Goal: Task Accomplishment & Management: Complete application form

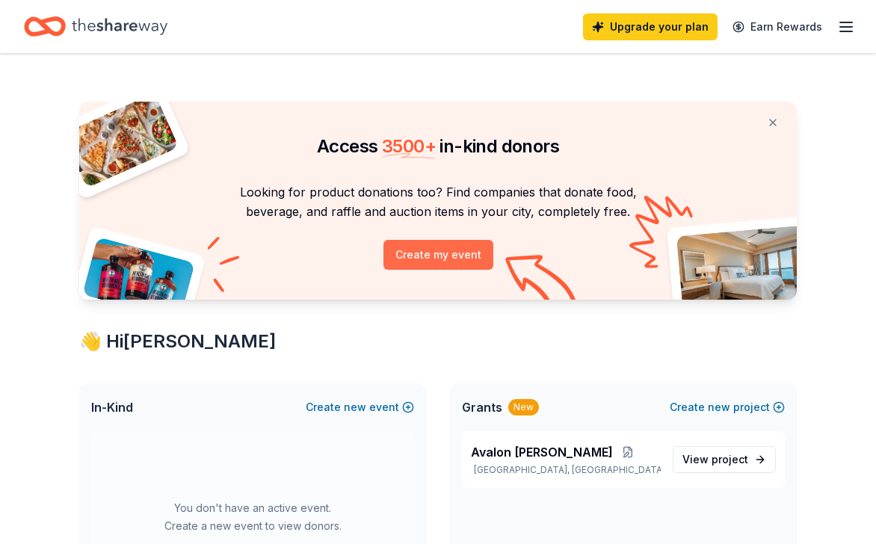
click at [455, 255] on button "Create my event" at bounding box center [438, 255] width 110 height 30
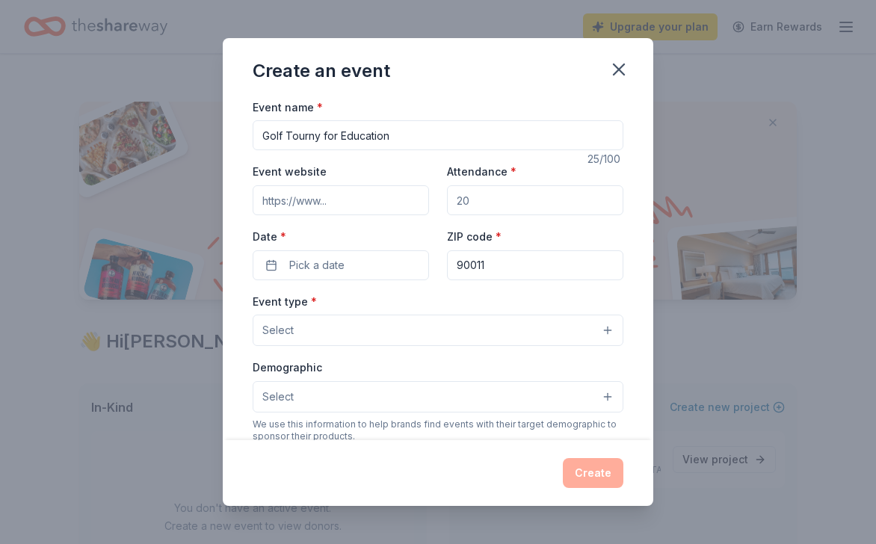
type input "Golf Tourny for Education"
click at [315, 204] on input "Event website" at bounding box center [341, 200] width 176 height 30
click at [613, 67] on icon "button" at bounding box center [618, 69] width 21 height 21
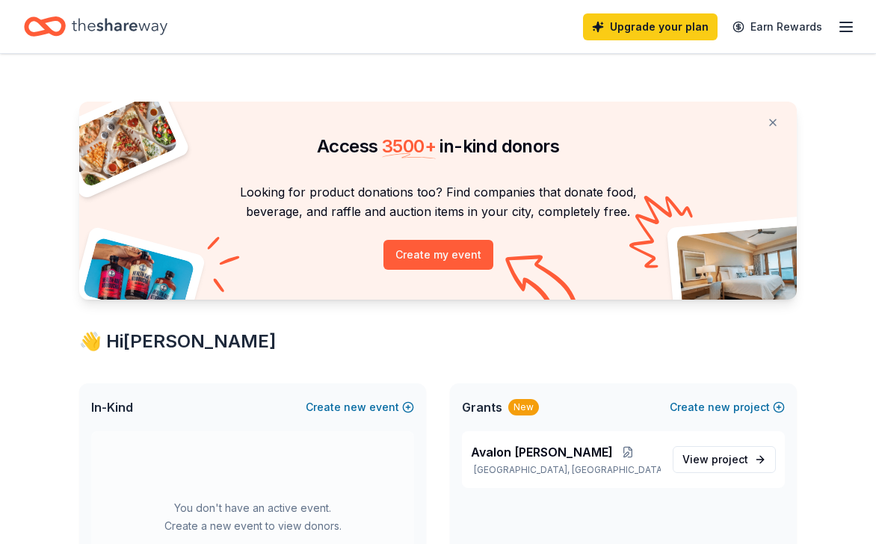
click at [844, 28] on icon "button" at bounding box center [846, 27] width 18 height 18
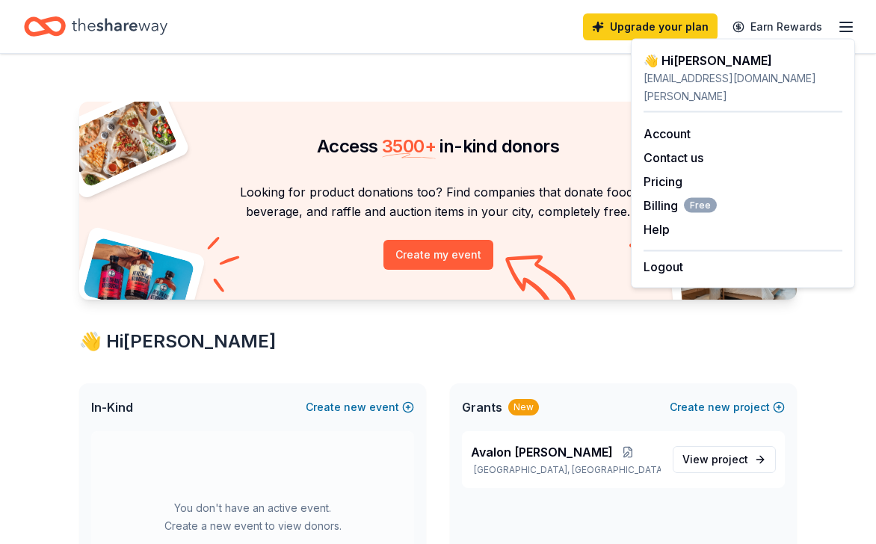
click at [543, 331] on div "👋 Hi Eileen" at bounding box center [437, 342] width 717 height 24
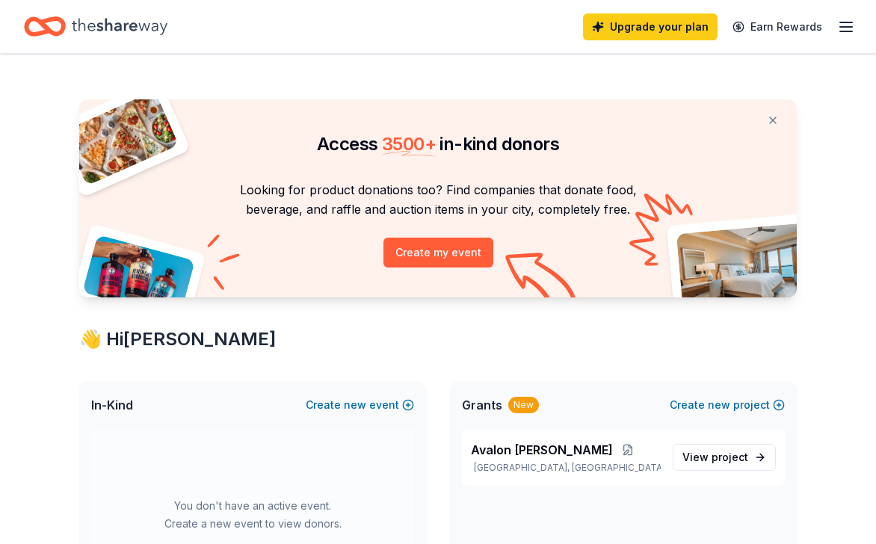
scroll to position [4, 0]
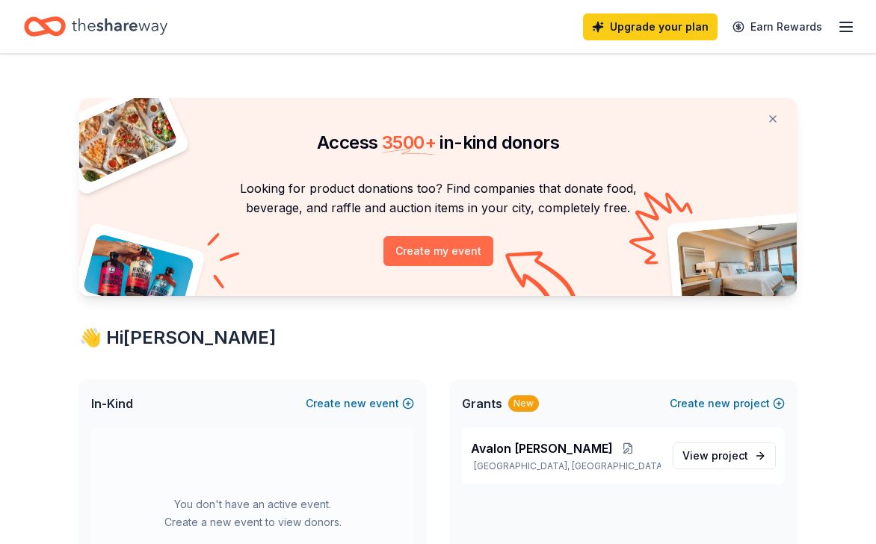
click at [452, 246] on button "Create my event" at bounding box center [438, 251] width 110 height 30
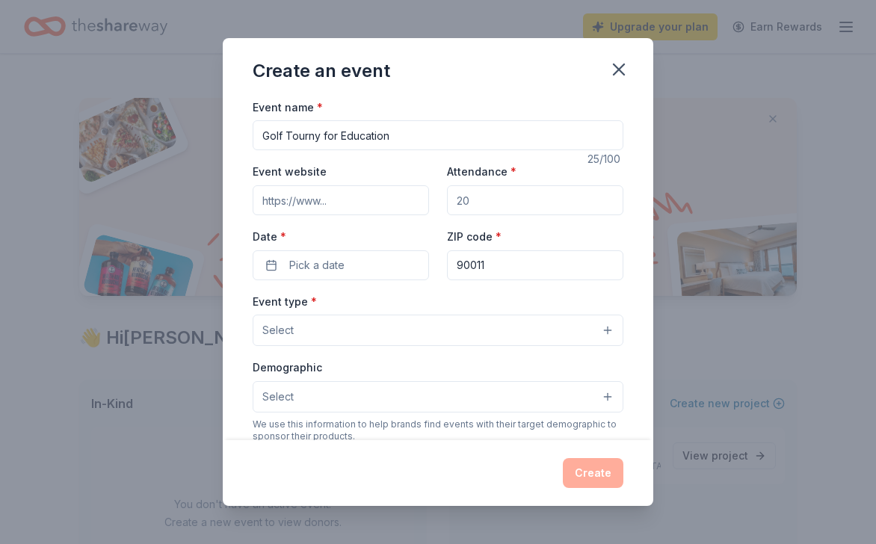
type input "Golf Tourny for Education"
click at [335, 191] on input "Event website" at bounding box center [341, 200] width 176 height 30
paste input "https://valorchristianacademy.org/valor-christian-academy-golf-tournament/"
type input "https://valorchristianacademy.org/valor-christian-academy-golf-tournament/"
click at [506, 200] on input "Attendance *" at bounding box center [535, 200] width 176 height 30
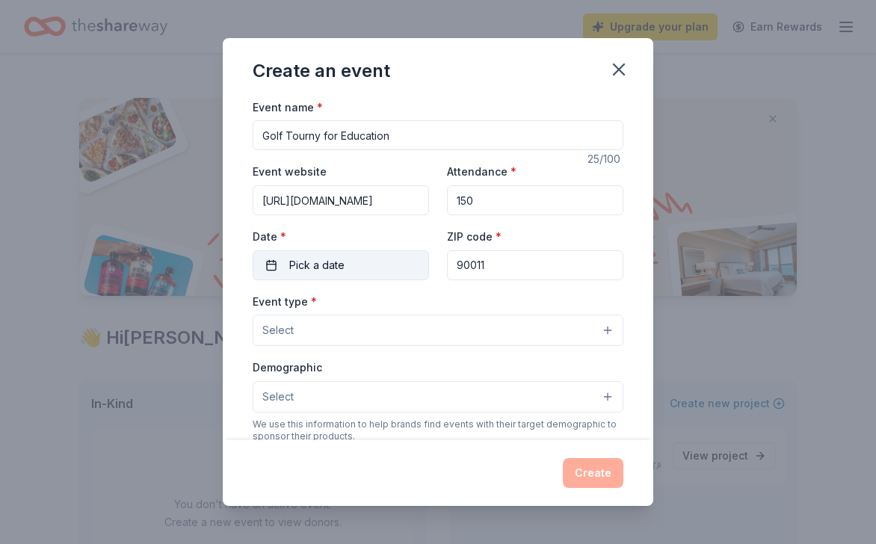
type input "150"
click at [322, 265] on span "Pick a date" at bounding box center [316, 265] width 55 height 18
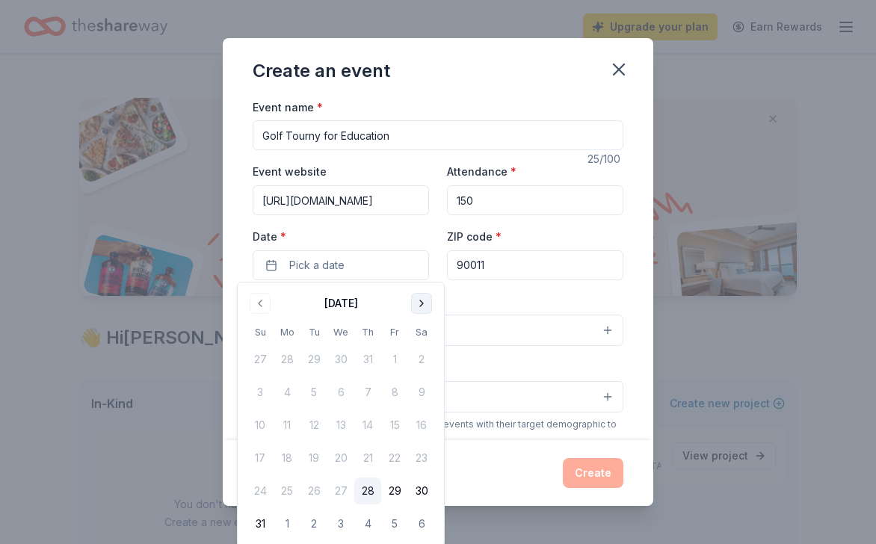
click at [419, 303] on button "Go to next month" at bounding box center [421, 303] width 21 height 21
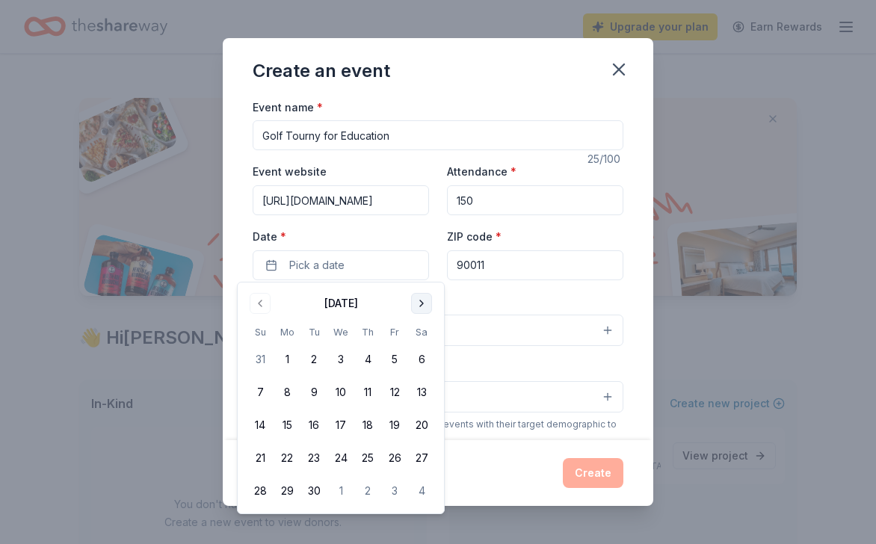
click at [419, 303] on button "Go to next month" at bounding box center [421, 303] width 21 height 21
click at [416, 458] on button "25" at bounding box center [421, 458] width 27 height 27
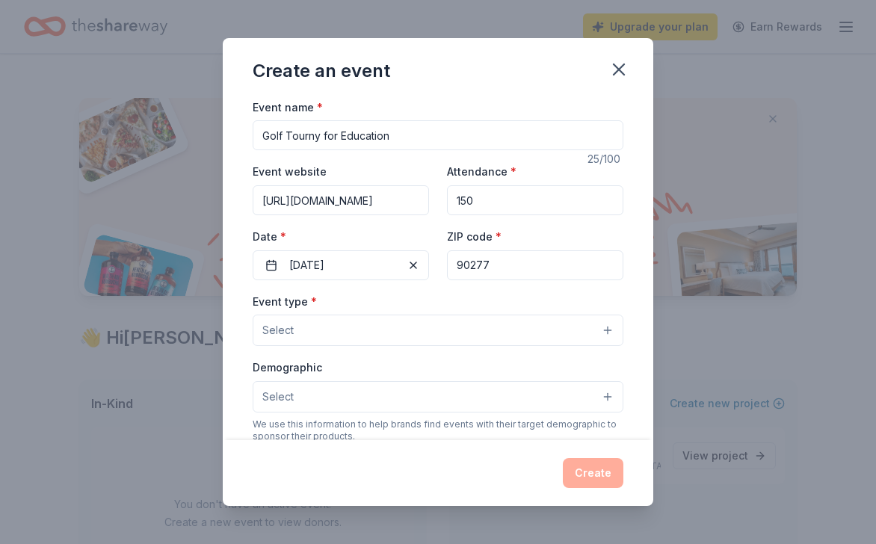
type input "90277"
click at [347, 326] on button "Select" at bounding box center [438, 330] width 371 height 31
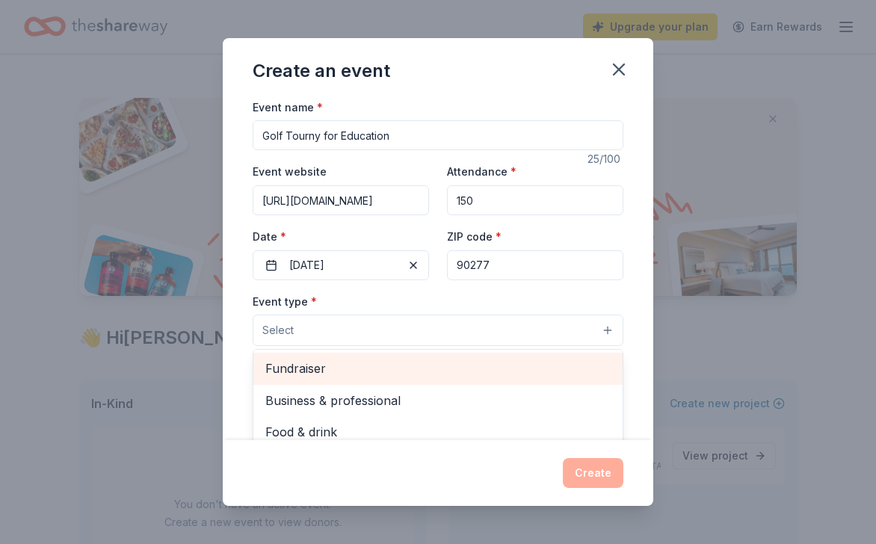
click at [342, 371] on span "Fundraiser" at bounding box center [437, 368] width 345 height 19
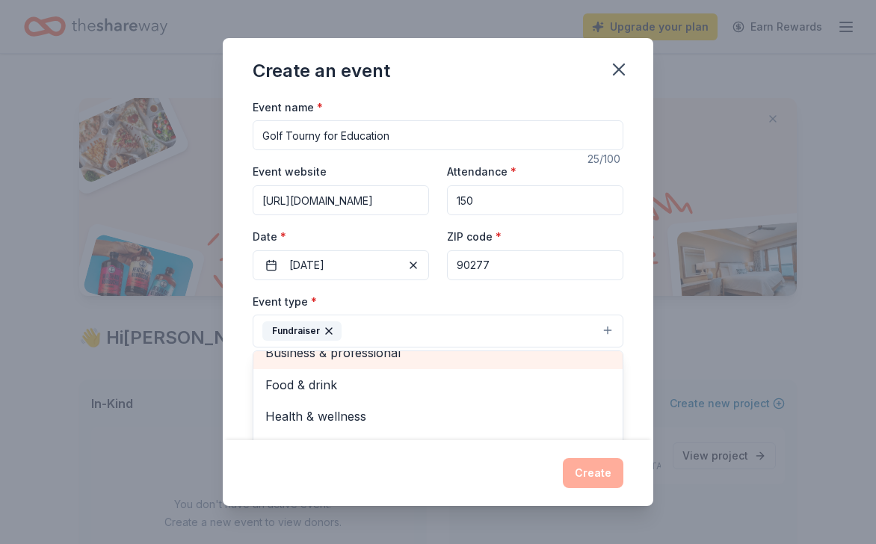
scroll to position [16, 0]
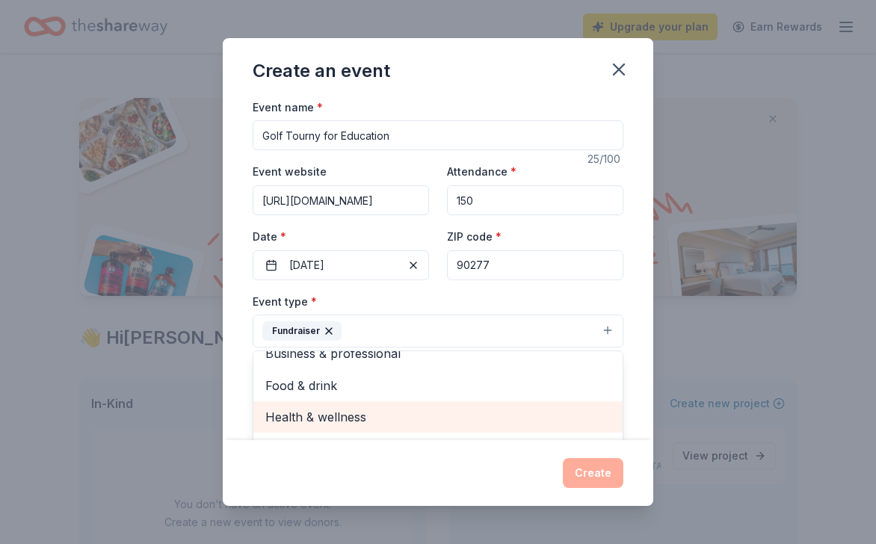
click at [394, 414] on span "Health & wellness" at bounding box center [437, 416] width 345 height 19
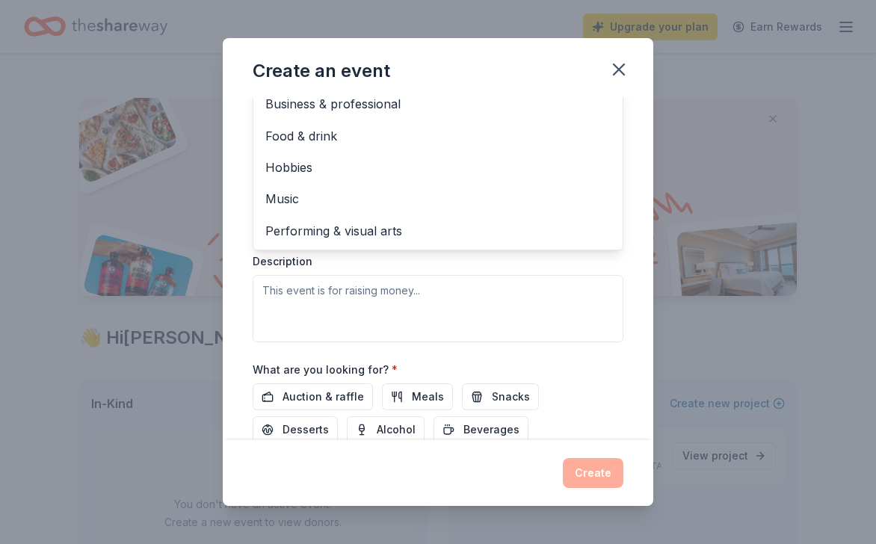
scroll to position [269, 0]
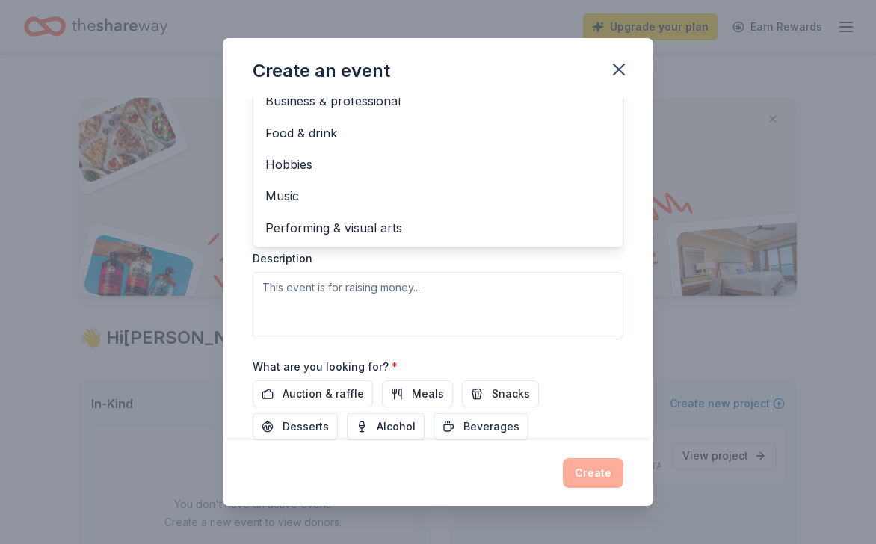
click at [336, 388] on div "Event name * Golf Tourny for Education 25 /100 Event website https://valorchris…" at bounding box center [438, 175] width 371 height 692
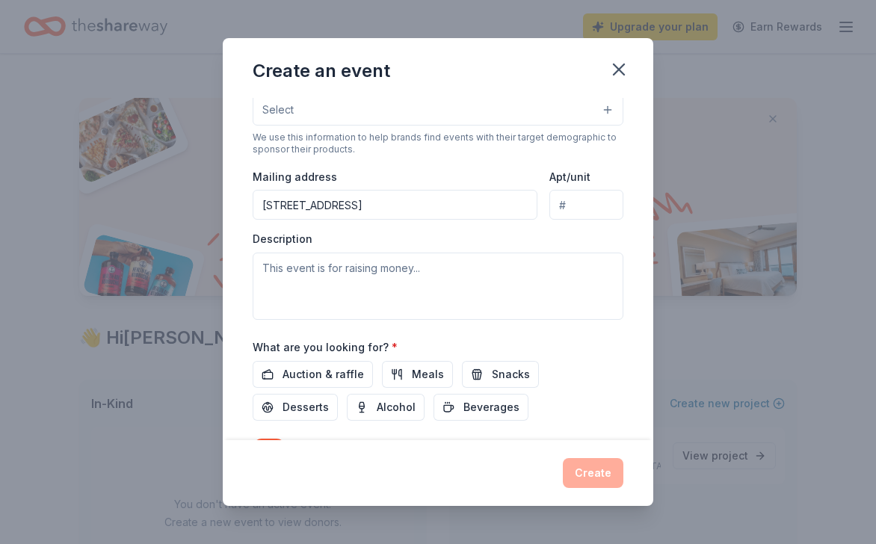
scroll to position [294, 0]
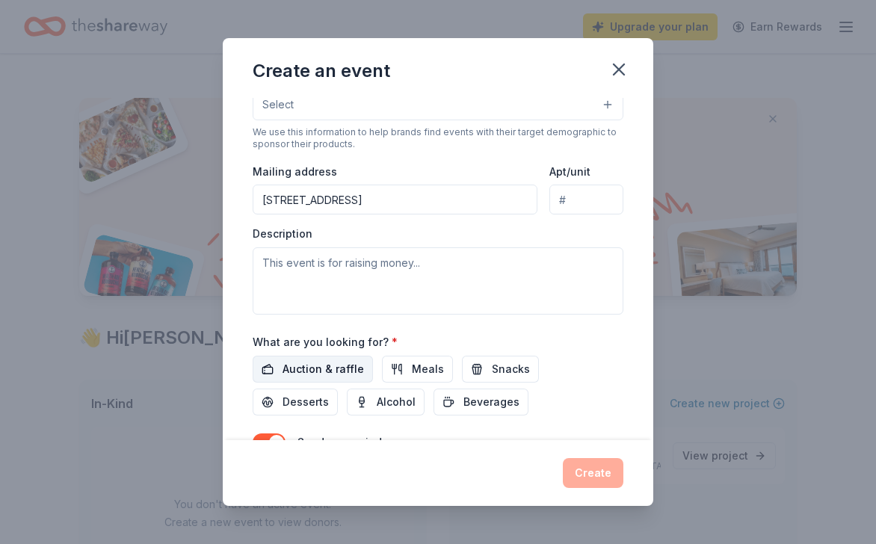
click at [341, 369] on span "Auction & raffle" at bounding box center [322, 369] width 81 height 18
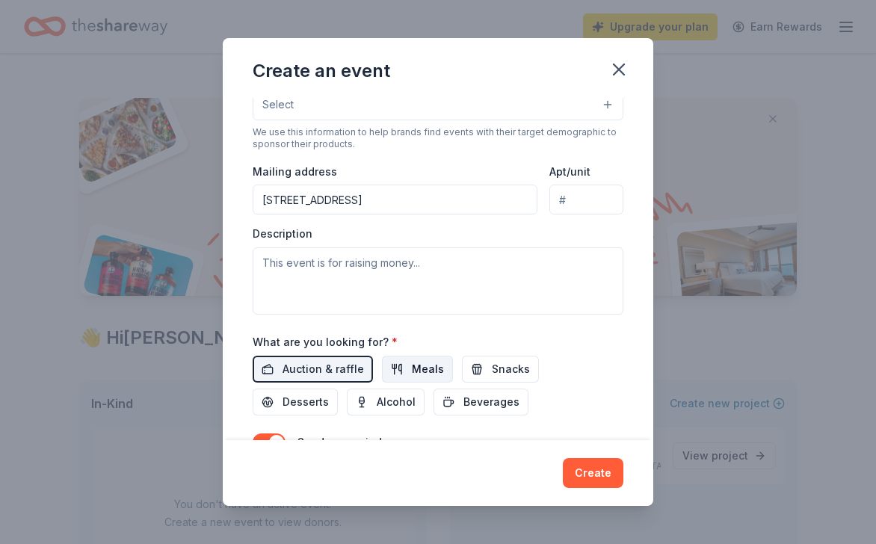
click at [425, 365] on span "Meals" at bounding box center [428, 369] width 32 height 18
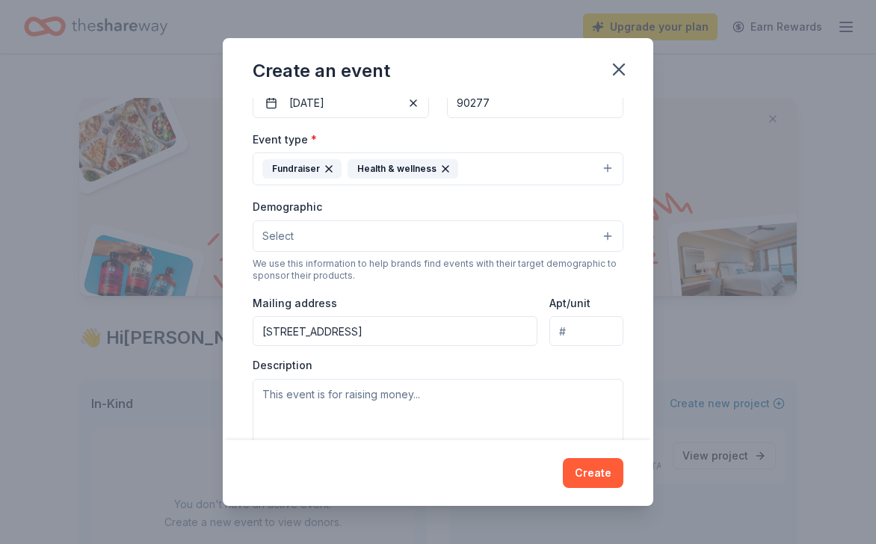
scroll to position [161, 0]
click at [602, 235] on button "Select" at bounding box center [438, 237] width 371 height 31
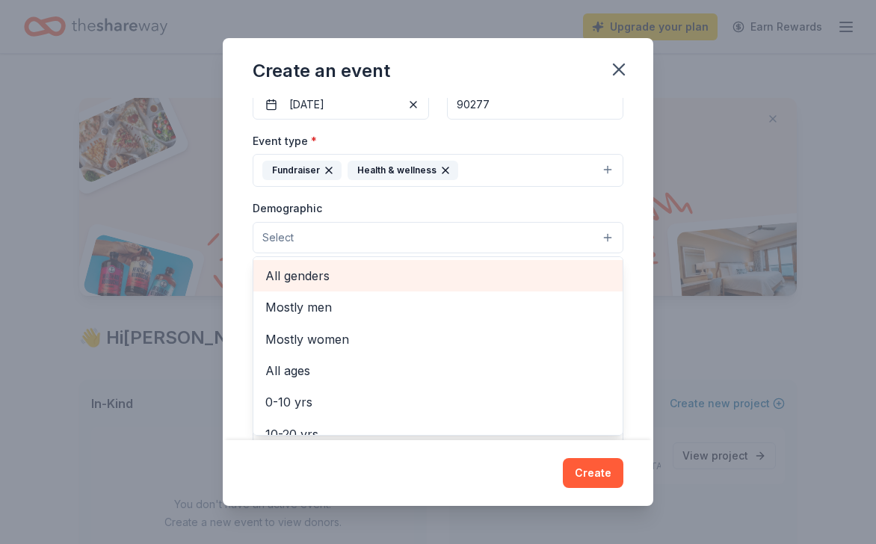
click at [389, 278] on span "All genders" at bounding box center [437, 275] width 345 height 19
click at [424, 276] on span "Mostly men" at bounding box center [437, 277] width 345 height 19
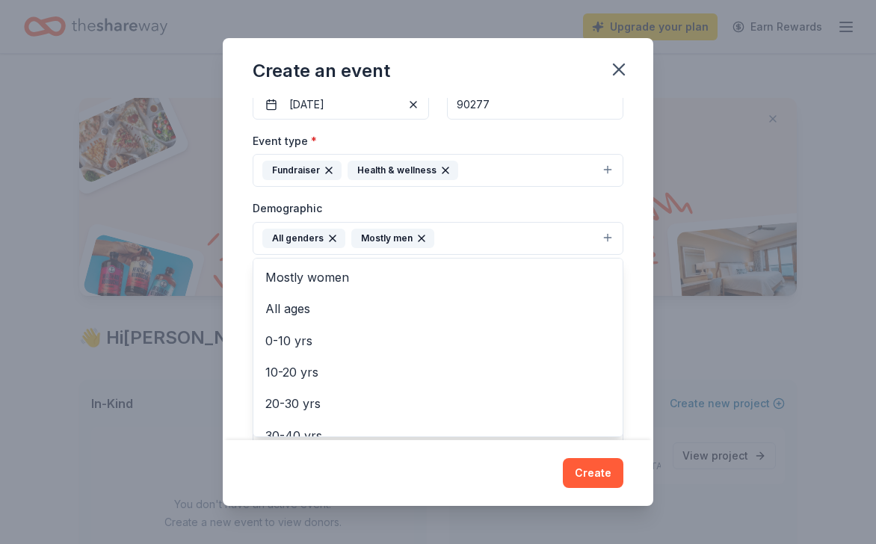
click at [643, 211] on div "Event name * Golf Tourny for Education 25 /100 Event website https://valorchris…" at bounding box center [438, 269] width 430 height 342
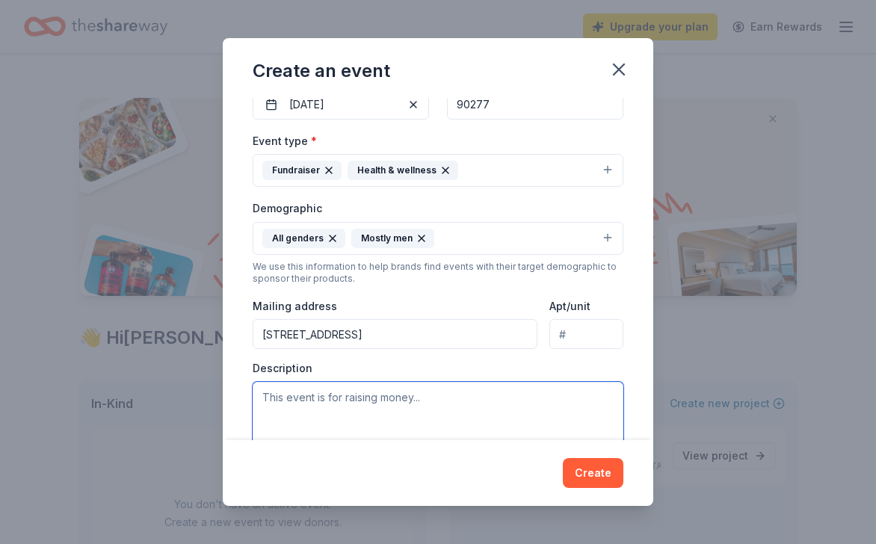
click at [335, 395] on textarea at bounding box center [438, 415] width 371 height 67
paste textarea "Help Us Open Doors Through Education Valor Christian Academy is excited to host…"
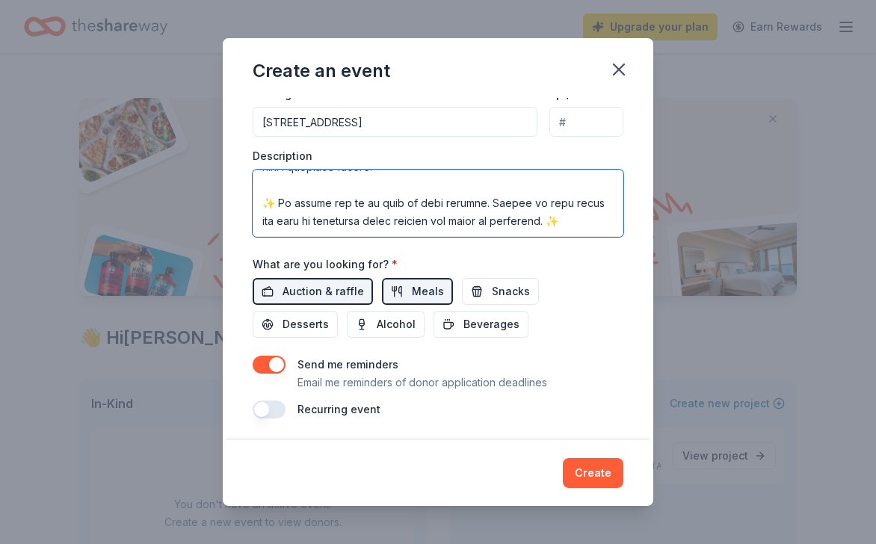
scroll to position [371, 0]
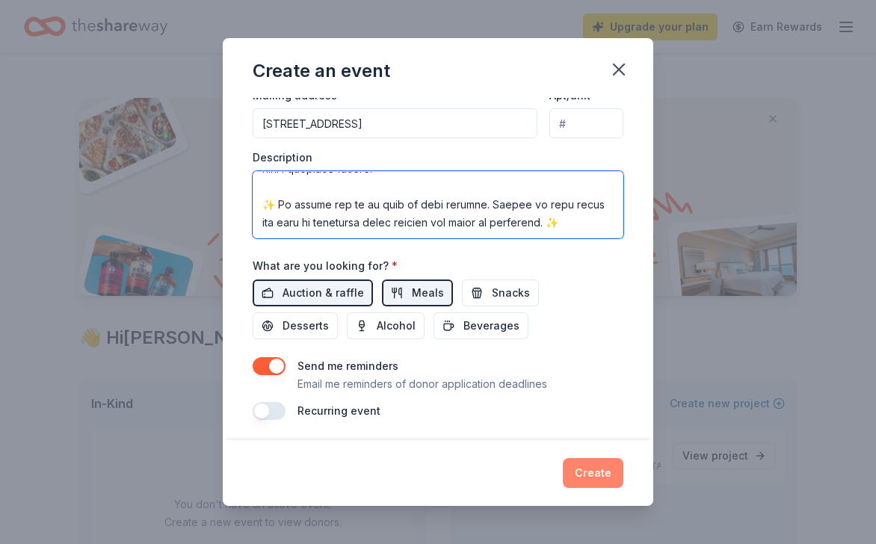
type textarea "Help Us Open Doors Through Education Valor Christian Academy is excited to host…"
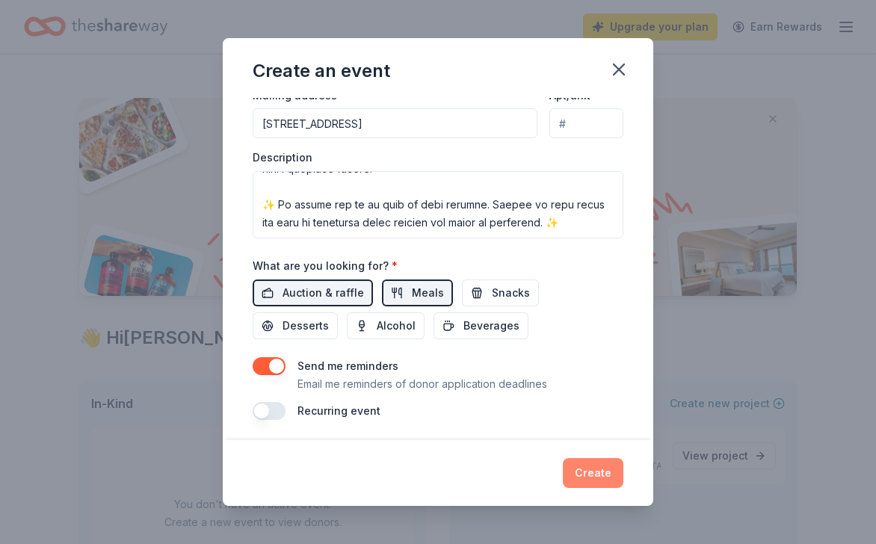
click at [595, 466] on button "Create" at bounding box center [593, 473] width 61 height 30
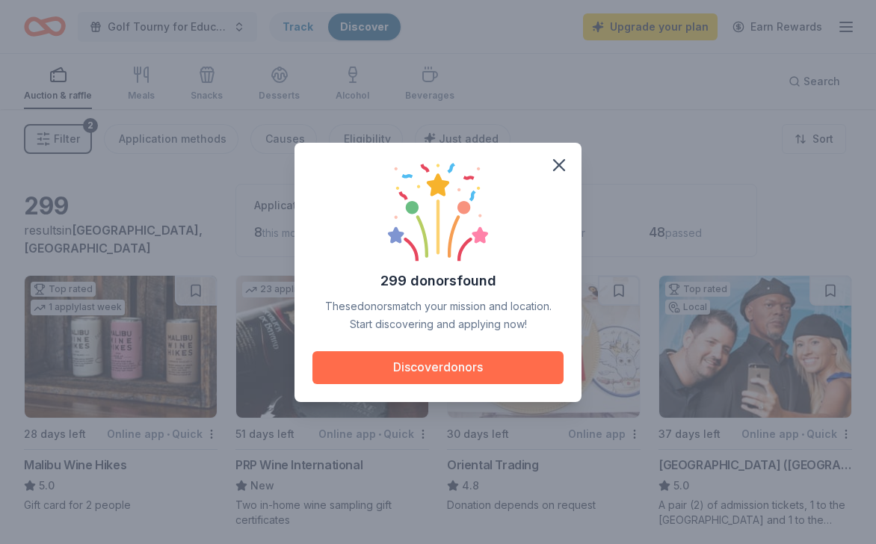
click at [469, 359] on button "Discover donors" at bounding box center [437, 367] width 251 height 33
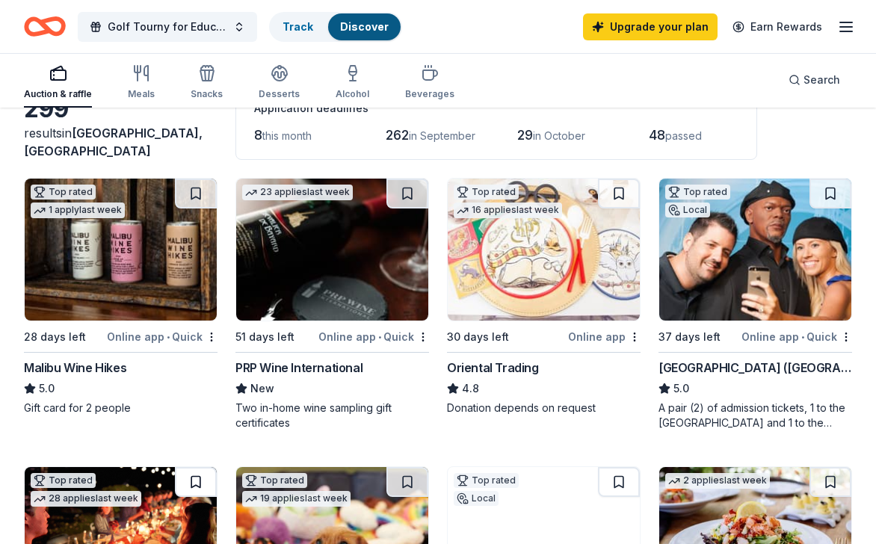
scroll to position [97, 0]
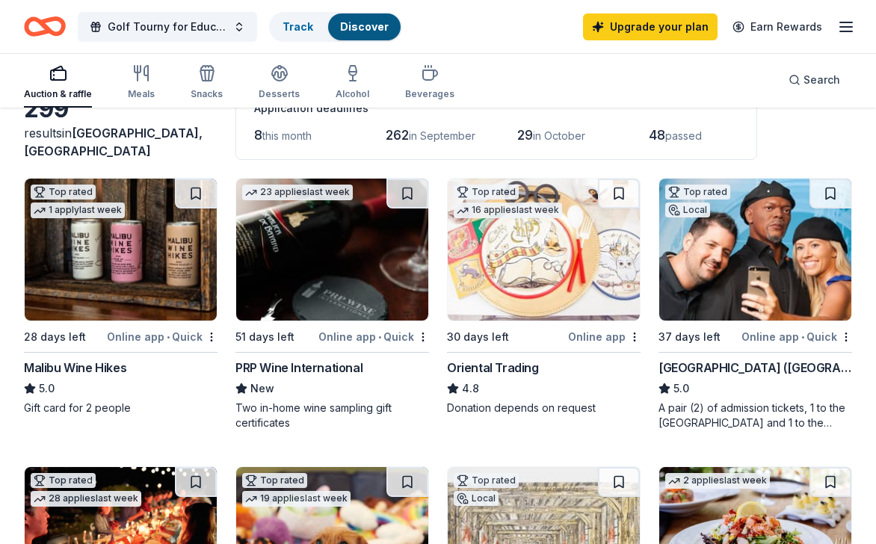
click at [160, 269] on img at bounding box center [121, 250] width 192 height 142
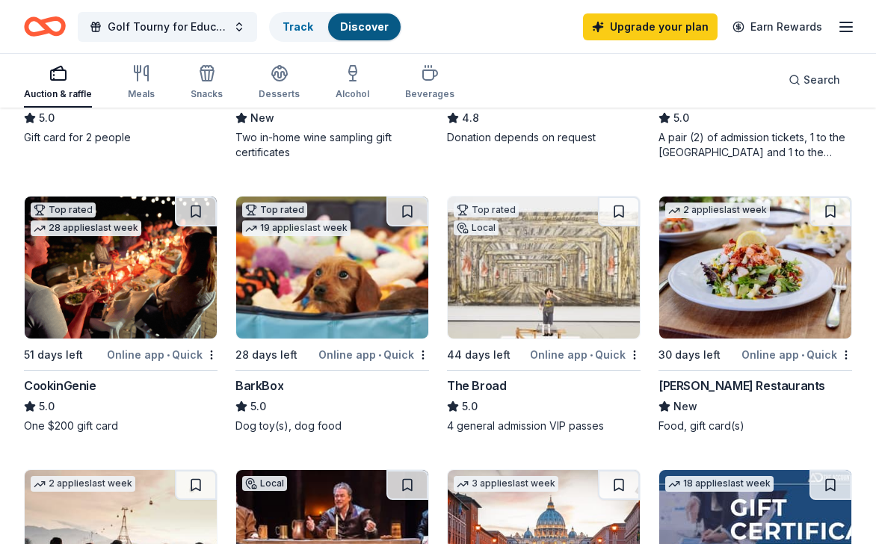
scroll to position [377, 0]
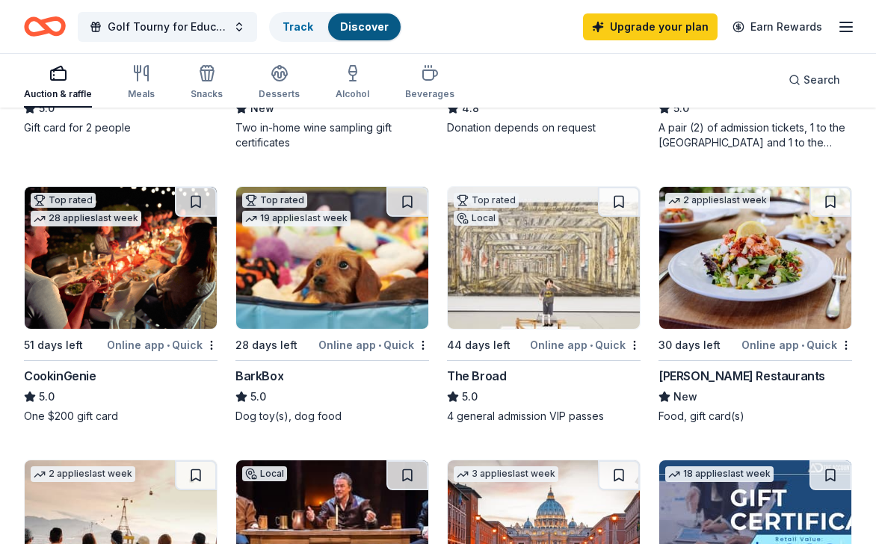
click at [784, 259] on img at bounding box center [755, 258] width 192 height 142
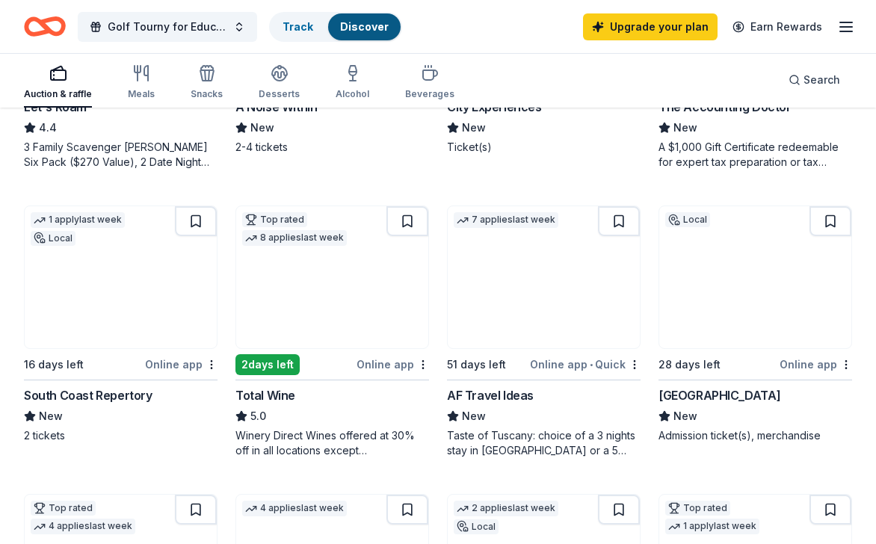
scroll to position [923, 0]
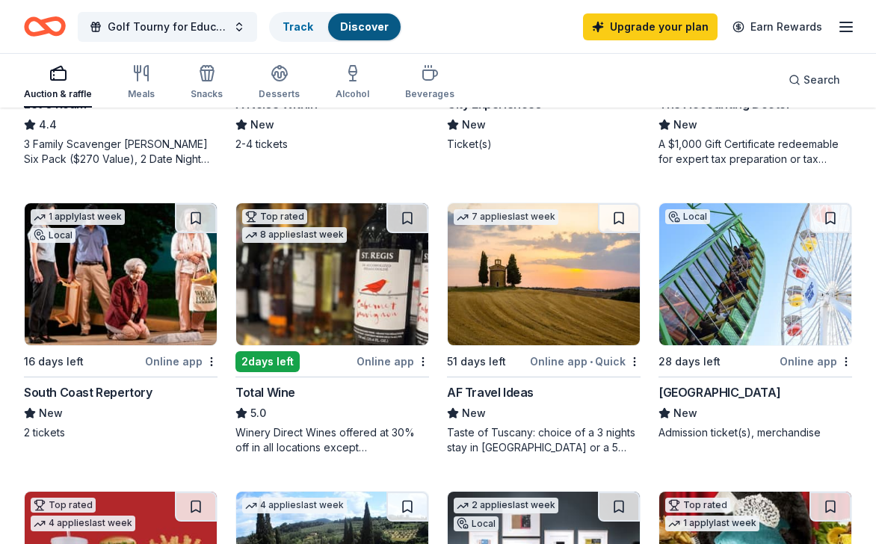
click at [148, 285] on img at bounding box center [121, 274] width 192 height 142
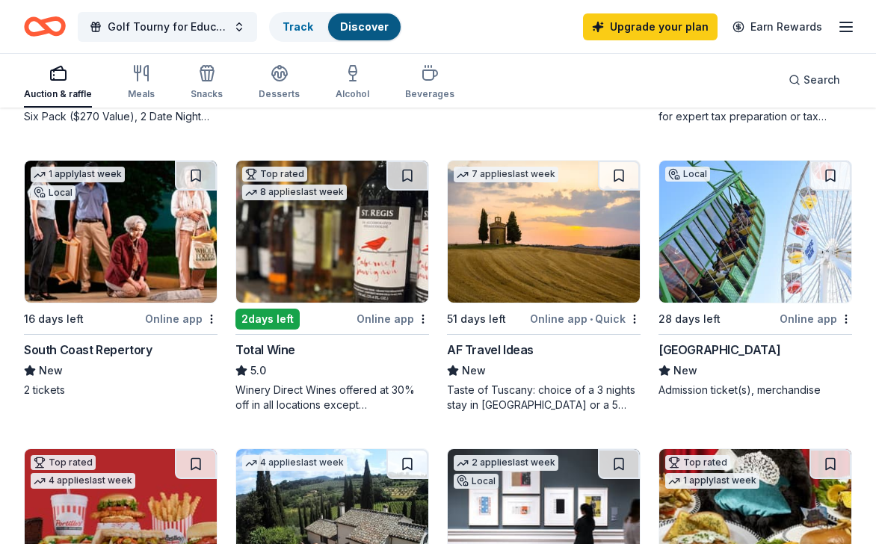
scroll to position [966, 0]
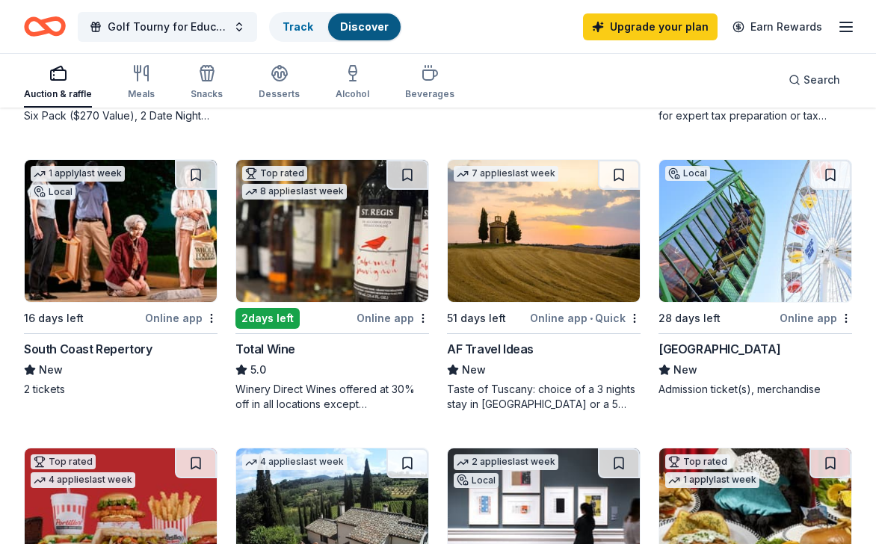
click at [362, 269] on img at bounding box center [332, 231] width 192 height 142
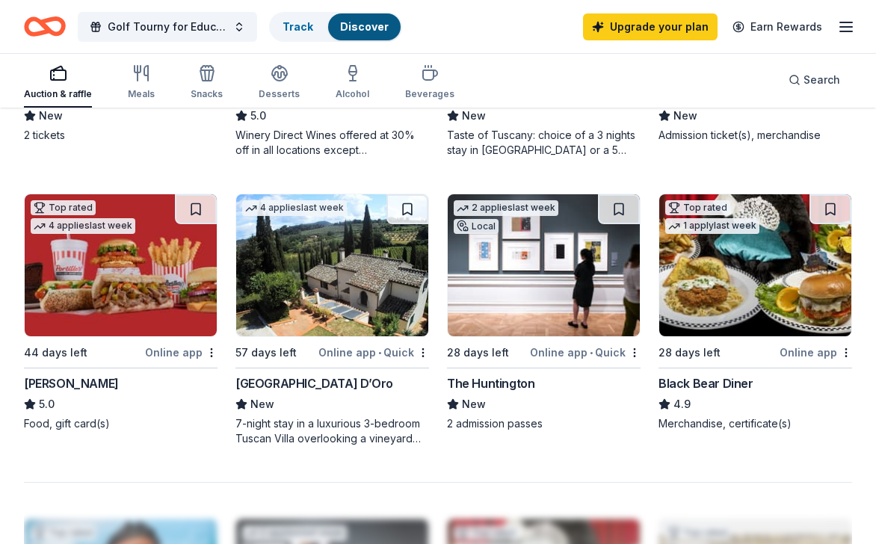
scroll to position [1220, 0]
click at [373, 274] on img at bounding box center [332, 265] width 192 height 142
click at [571, 283] on img at bounding box center [544, 265] width 192 height 142
click at [720, 272] on img at bounding box center [755, 265] width 192 height 142
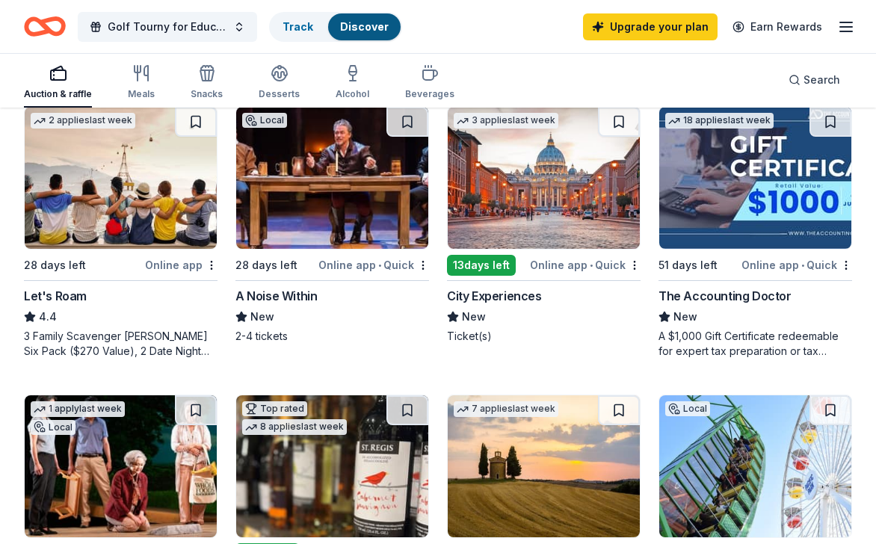
scroll to position [727, 0]
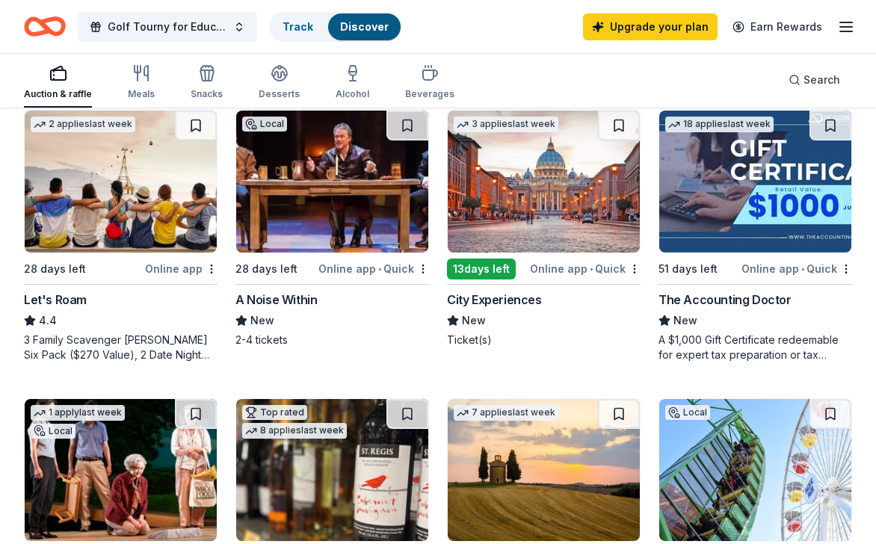
click at [565, 229] on img at bounding box center [544, 182] width 192 height 142
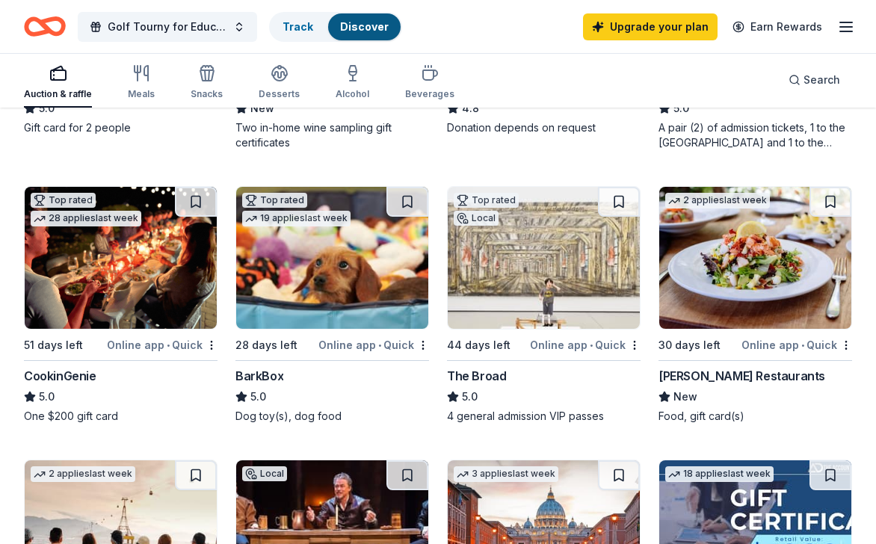
scroll to position [380, 0]
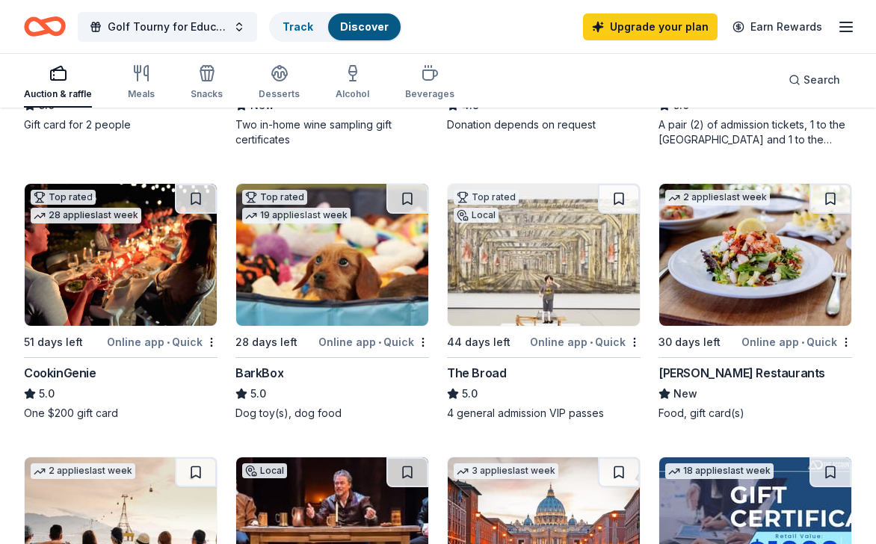
click at [528, 261] on img at bounding box center [544, 255] width 192 height 142
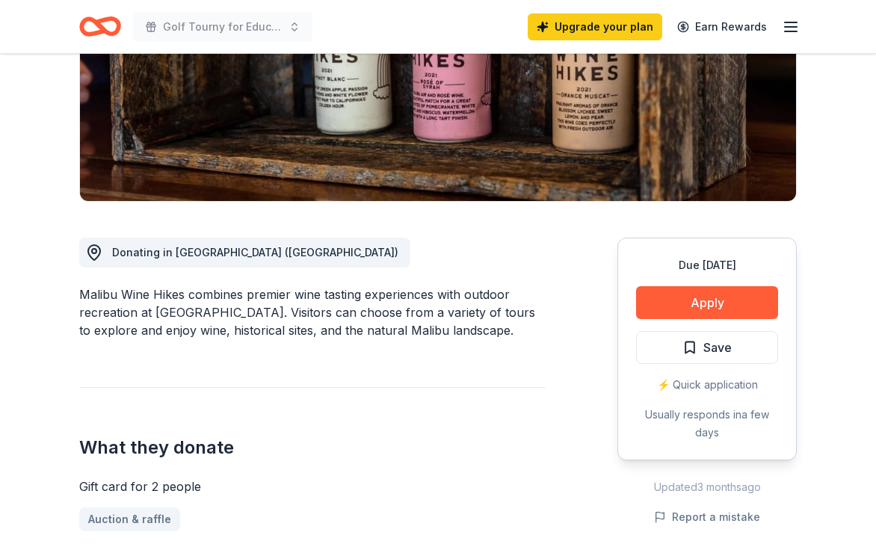
scroll to position [254, 0]
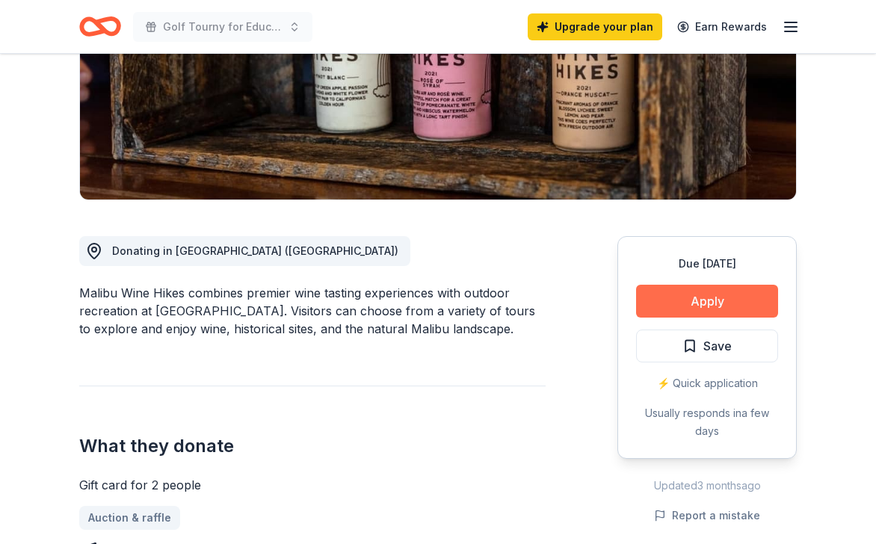
click at [708, 297] on button "Apply" at bounding box center [707, 301] width 142 height 33
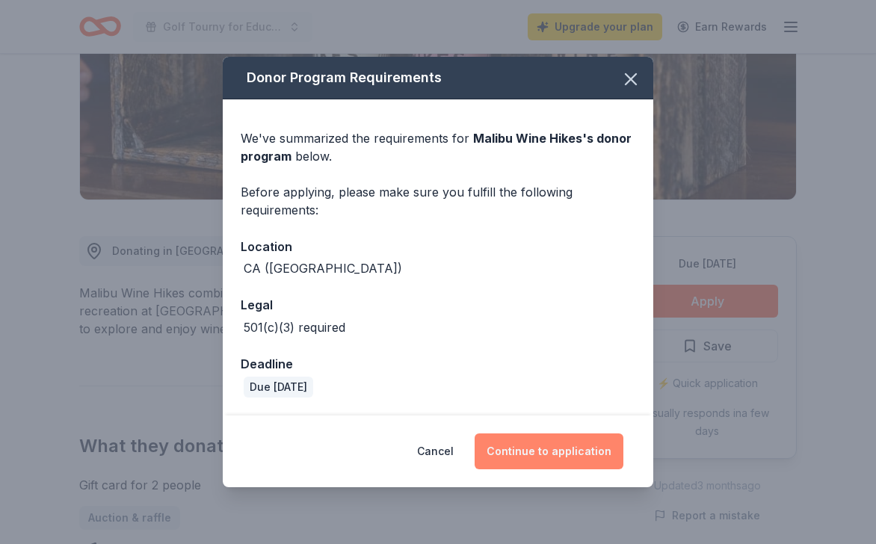
click at [543, 446] on button "Continue to application" at bounding box center [549, 451] width 149 height 36
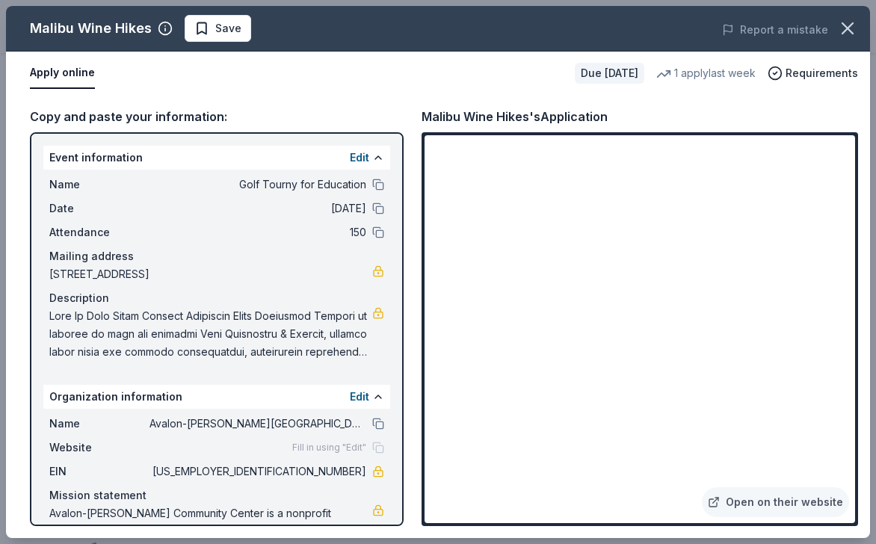
scroll to position [0, 0]
drag, startPoint x: 304, startPoint y: 274, endPoint x: 50, endPoint y: 273, distance: 254.1
click at [50, 273] on span "[STREET_ADDRESS]" at bounding box center [210, 274] width 323 height 18
drag, startPoint x: 50, startPoint y: 273, endPoint x: 327, endPoint y: 268, distance: 277.3
click at [327, 268] on span "[STREET_ADDRESS]" at bounding box center [210, 274] width 323 height 18
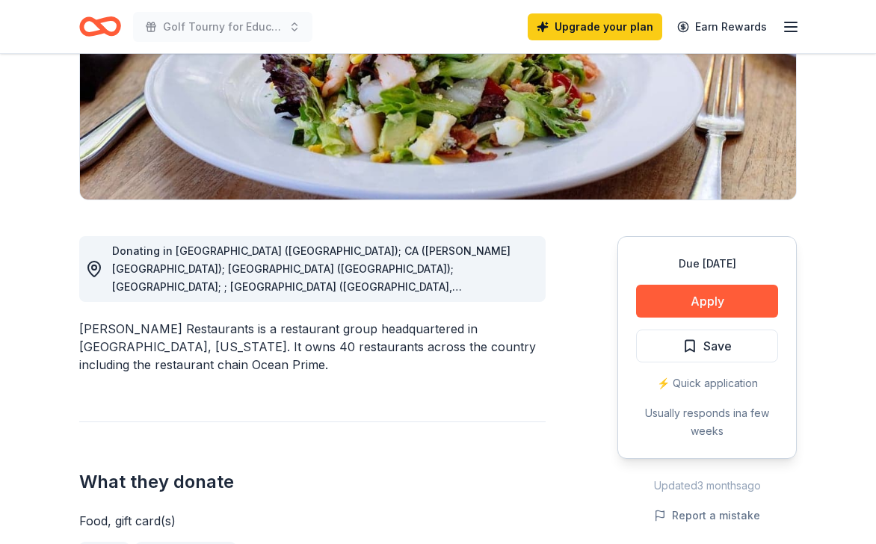
scroll to position [256, 0]
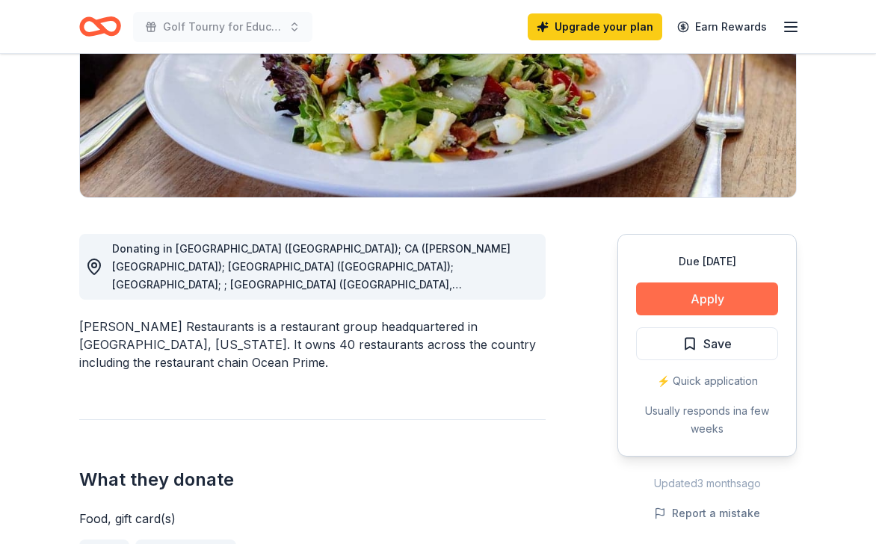
click at [670, 300] on button "Apply" at bounding box center [707, 298] width 142 height 33
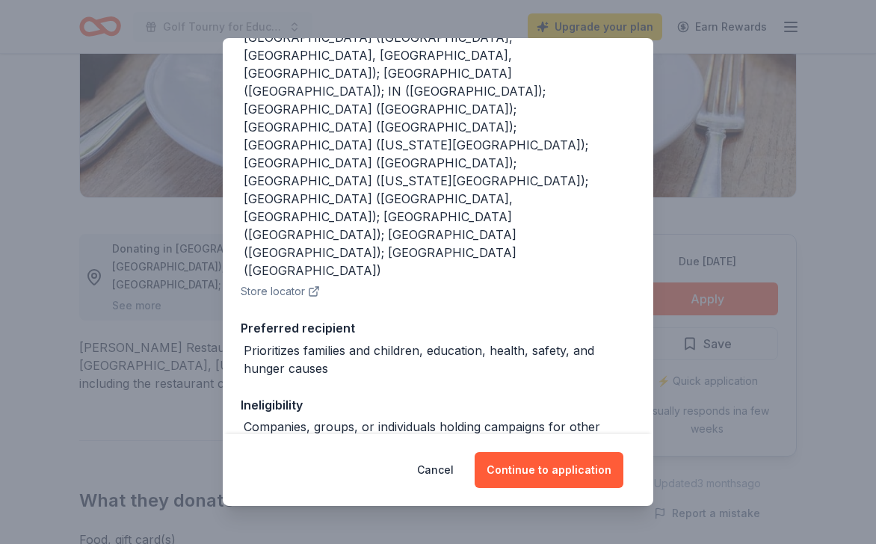
scroll to position [265, 0]
click at [538, 469] on button "Continue to application" at bounding box center [549, 470] width 149 height 36
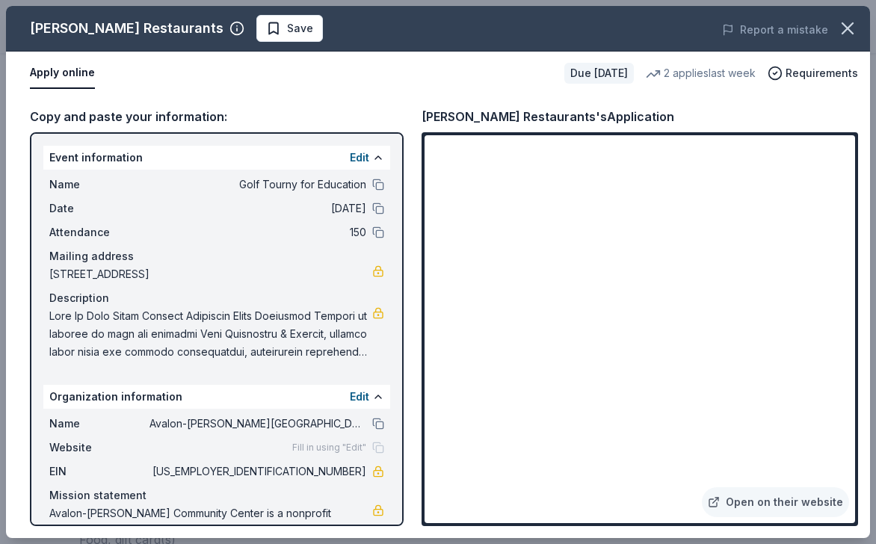
drag, startPoint x: 365, startPoint y: 472, endPoint x: 303, endPoint y: 467, distance: 61.5
click at [303, 467] on span "[US_EMPLOYER_IDENTIFICATION_NUMBER]" at bounding box center [257, 472] width 217 height 18
drag, startPoint x: 305, startPoint y: 468, endPoint x: 347, endPoint y: 474, distance: 43.0
click at [347, 474] on span "[US_EMPLOYER_IDENTIFICATION_NUMBER]" at bounding box center [257, 472] width 217 height 18
drag, startPoint x: 363, startPoint y: 472, endPoint x: 307, endPoint y: 465, distance: 56.4
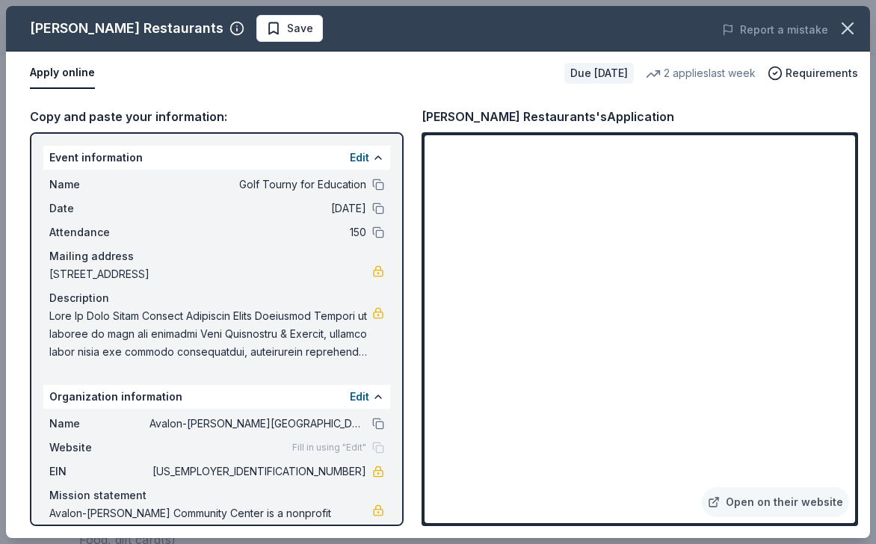
click at [307, 465] on span "95-1690963" at bounding box center [257, 472] width 217 height 18
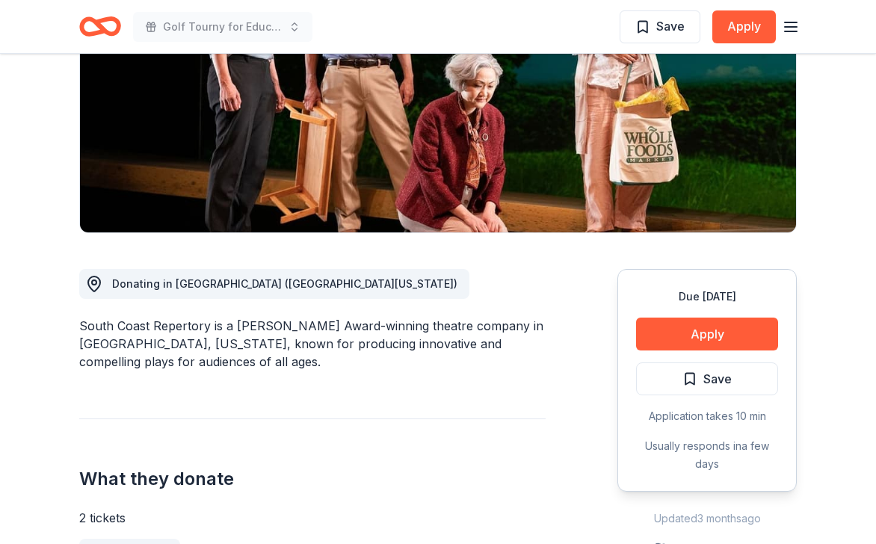
scroll to position [233, 0]
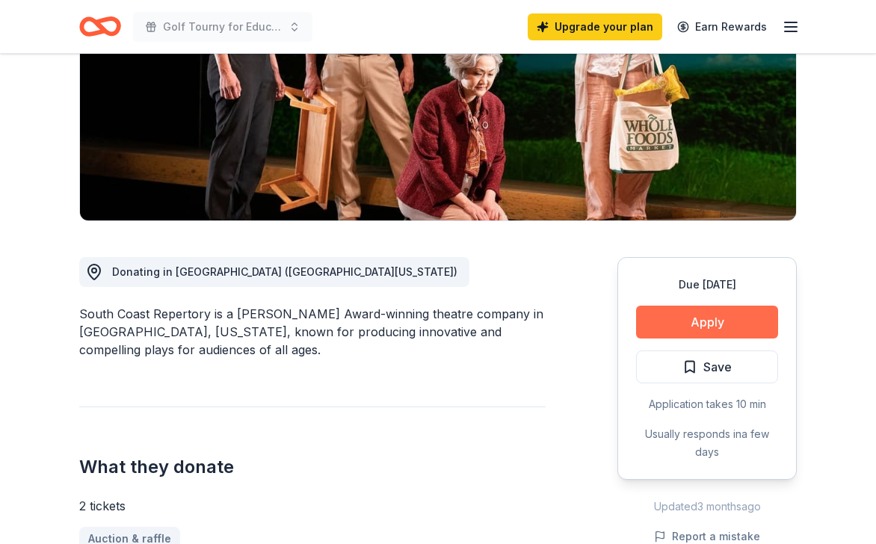
click at [708, 315] on button "Apply" at bounding box center [707, 322] width 142 height 33
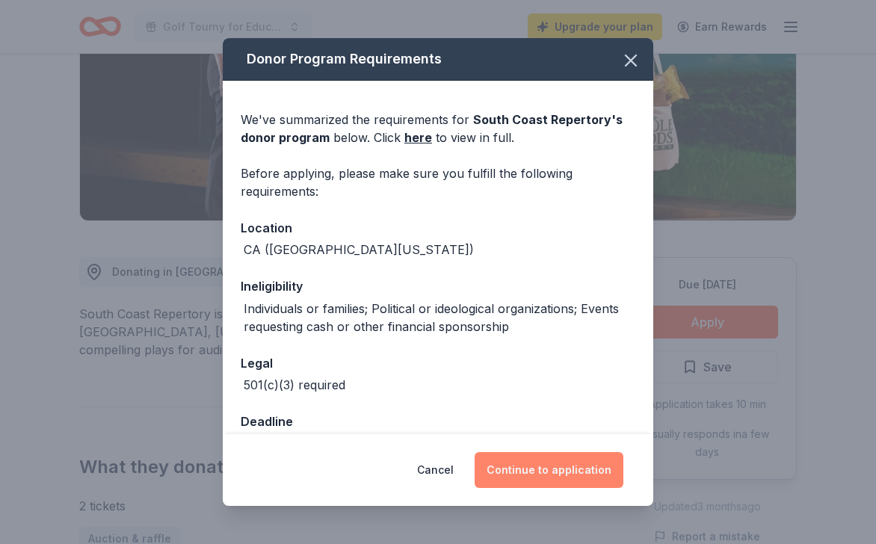
click at [567, 466] on button "Continue to application" at bounding box center [549, 470] width 149 height 36
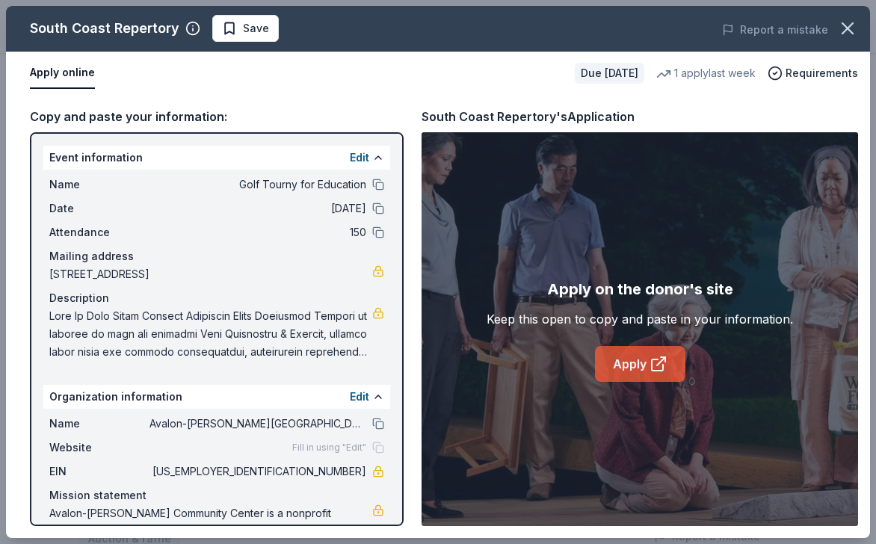
click at [636, 372] on link "Apply" at bounding box center [640, 364] width 90 height 36
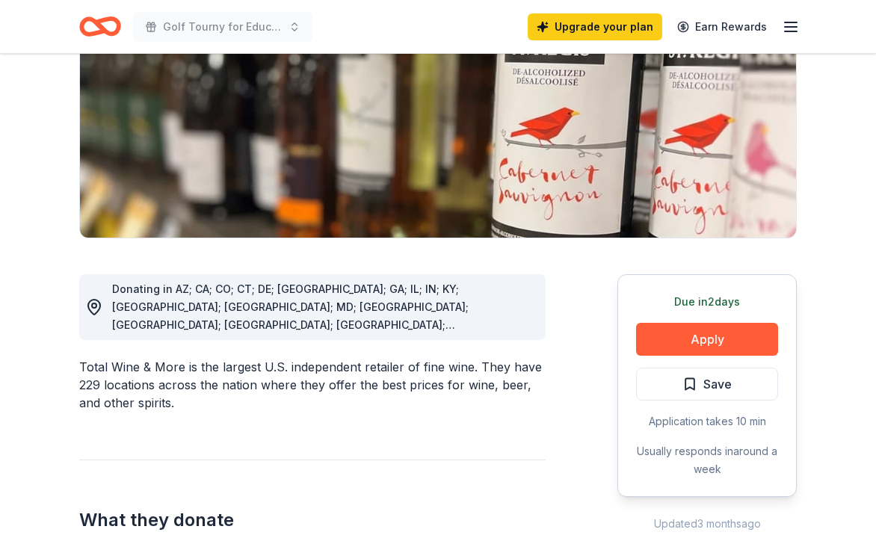
scroll to position [217, 0]
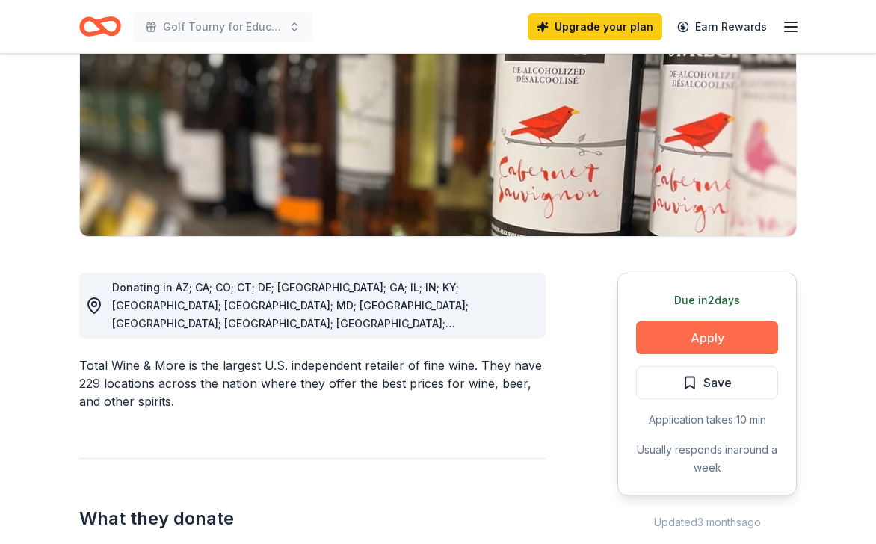
click at [685, 336] on button "Apply" at bounding box center [707, 337] width 142 height 33
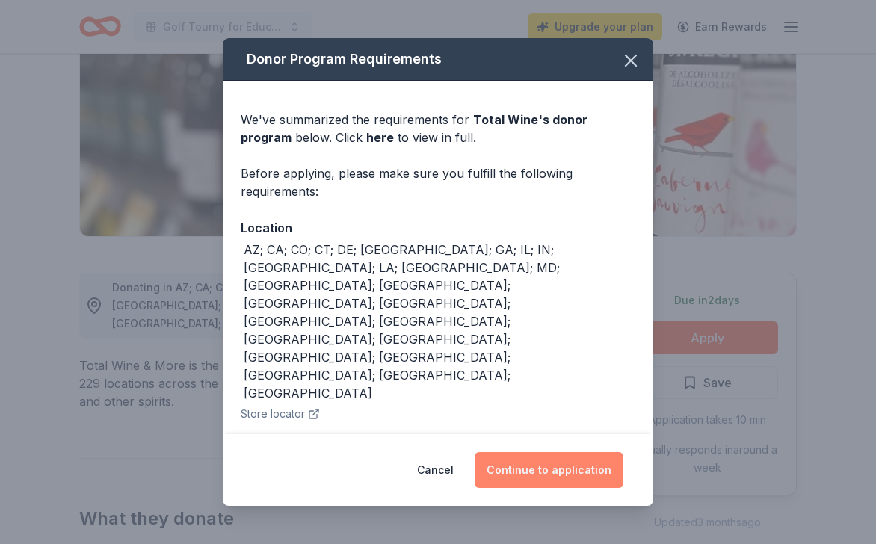
click at [544, 469] on button "Continue to application" at bounding box center [549, 470] width 149 height 36
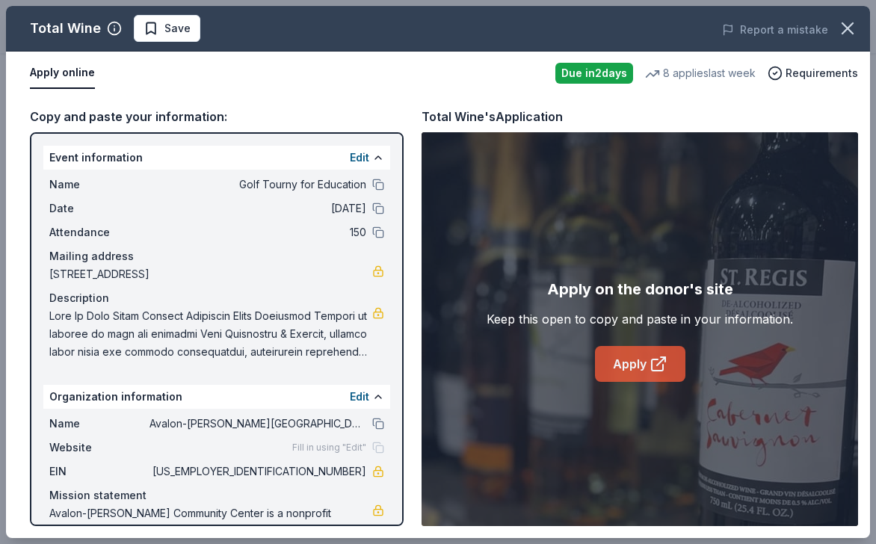
click at [653, 362] on icon at bounding box center [658, 364] width 18 height 18
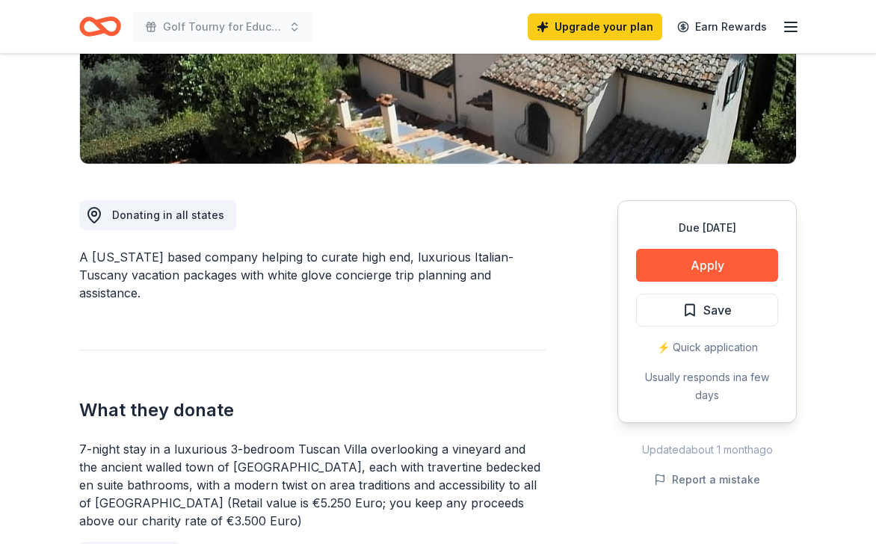
scroll to position [297, 0]
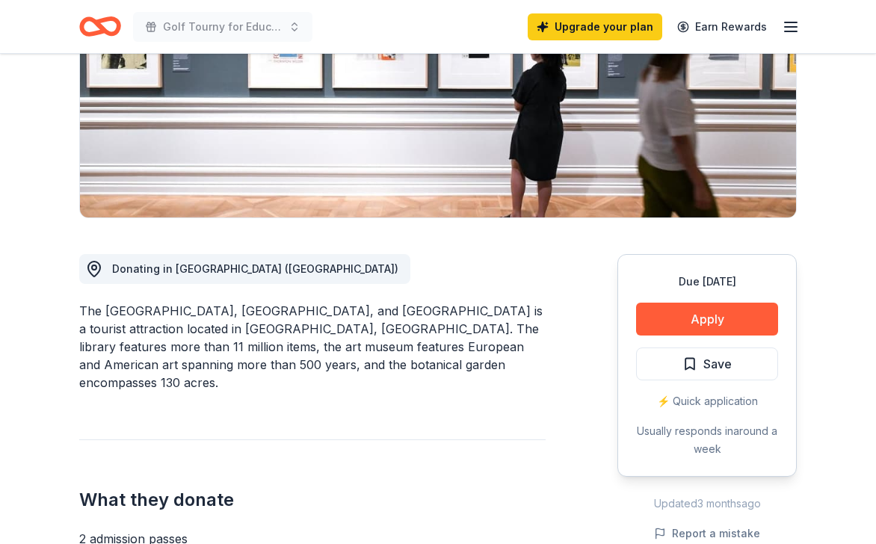
scroll to position [238, 0]
